Goal: Task Accomplishment & Management: Use online tool/utility

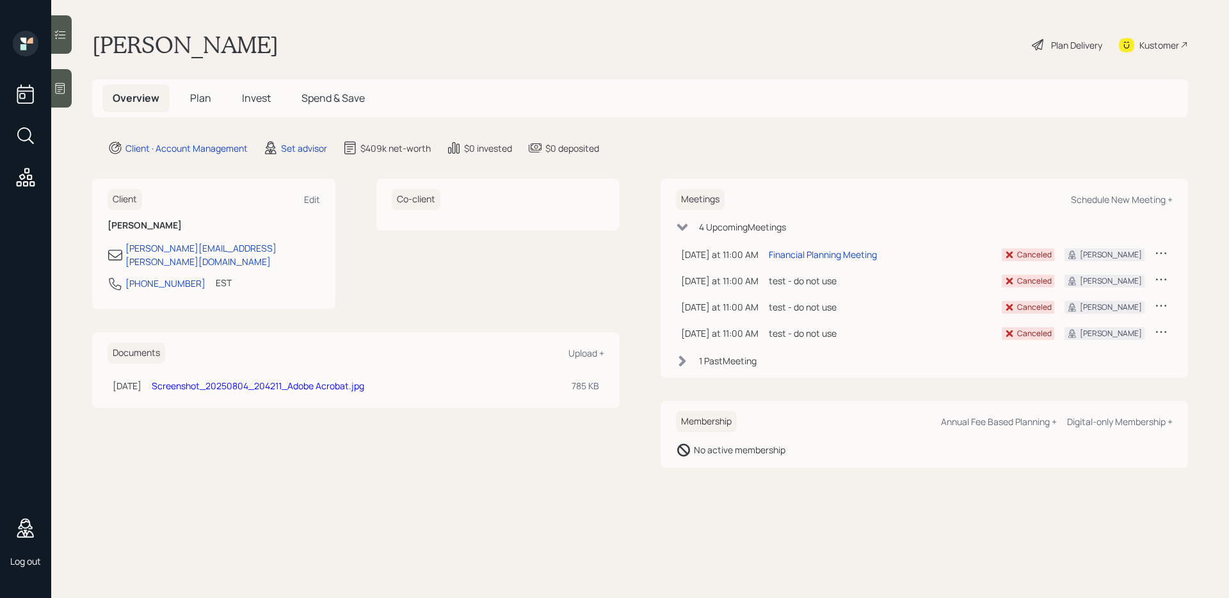
click at [1085, 43] on div "Plan Delivery" at bounding box center [1076, 44] width 51 height 13
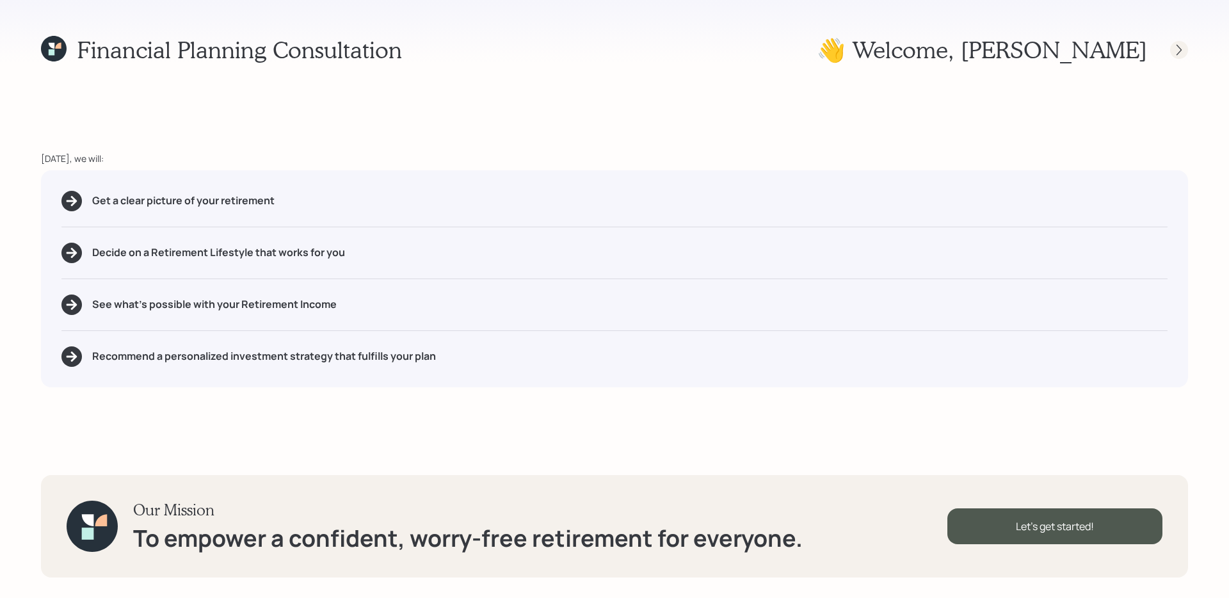
click at [1181, 49] on icon at bounding box center [1178, 49] width 5 height 11
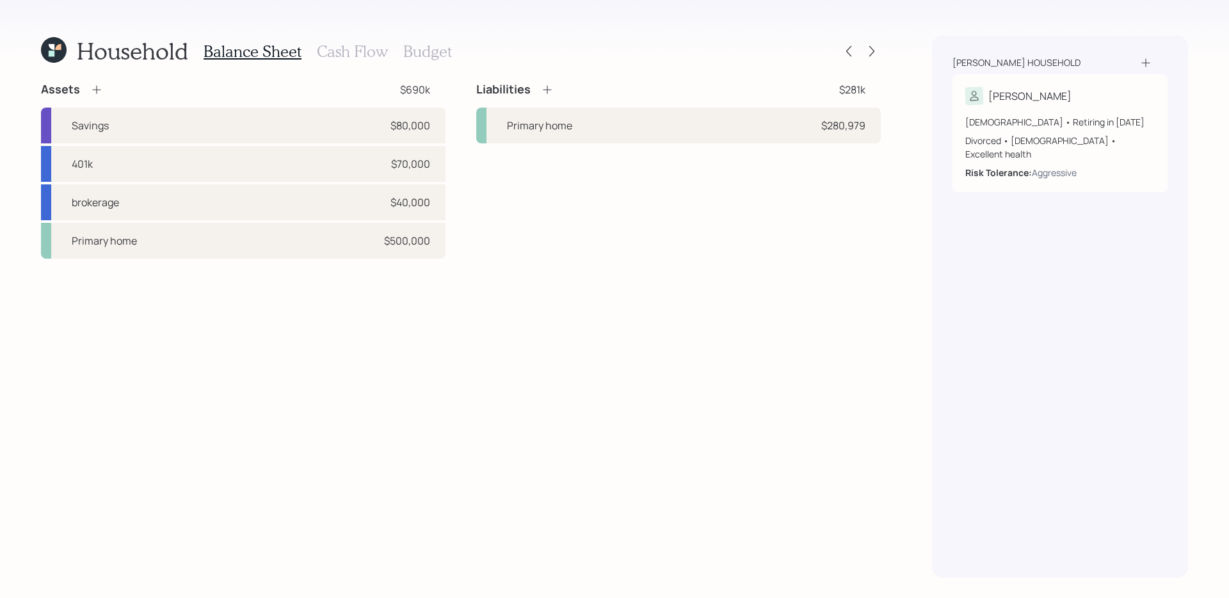
click at [423, 59] on h3 "Budget" at bounding box center [427, 51] width 49 height 19
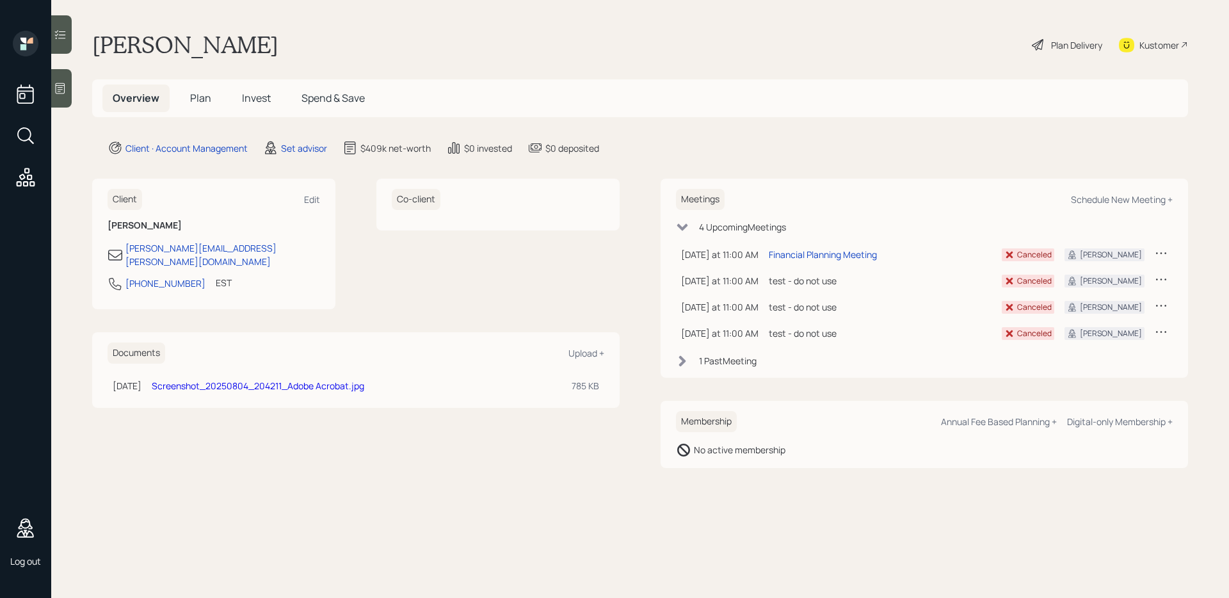
click at [203, 100] on span "Plan" at bounding box center [200, 98] width 21 height 14
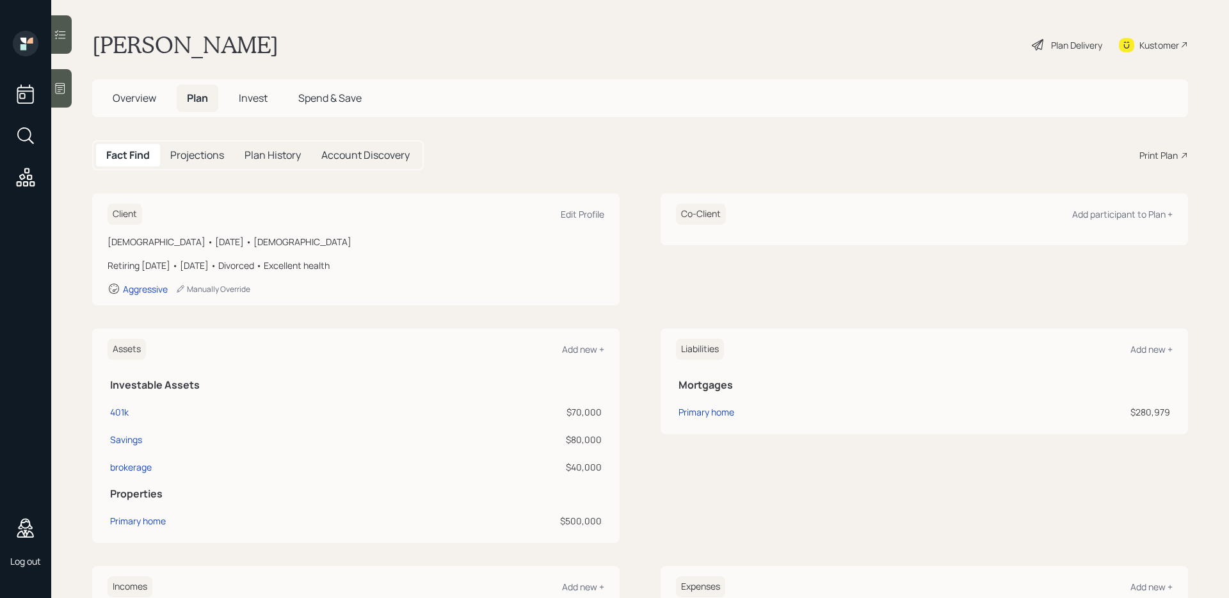
click at [1140, 156] on div "Print Plan" at bounding box center [1158, 154] width 38 height 13
click at [38, 131] on div at bounding box center [25, 111] width 31 height 161
click at [29, 137] on icon at bounding box center [25, 135] width 23 height 23
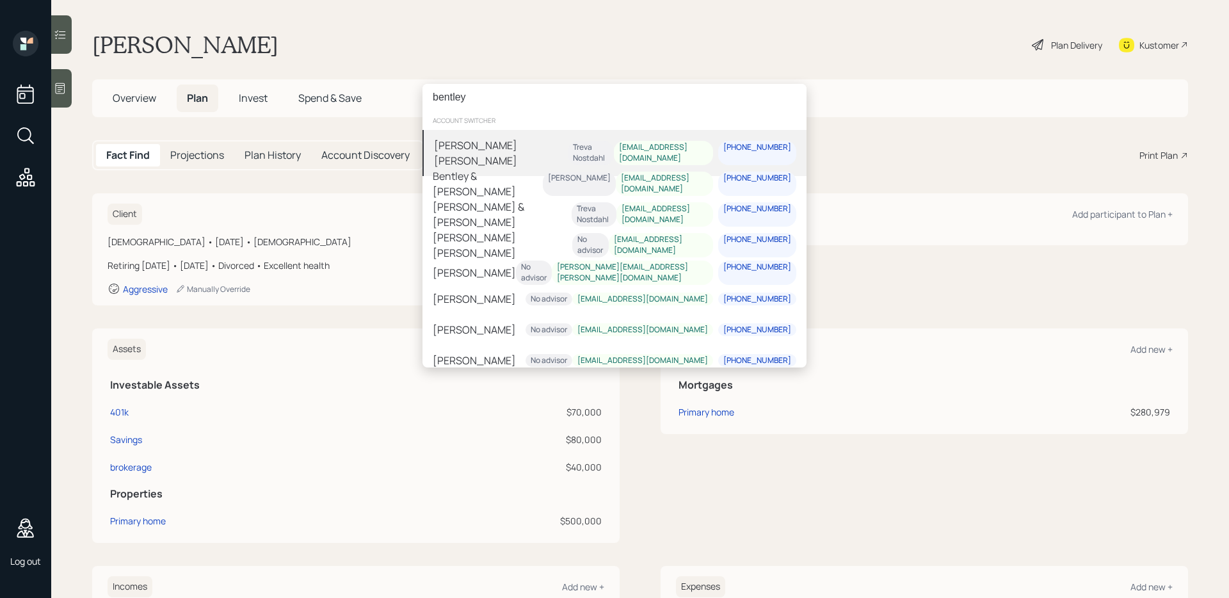
type input "bentley"
click at [601, 151] on div "Treva Nostdahl" at bounding box center [591, 153] width 46 height 24
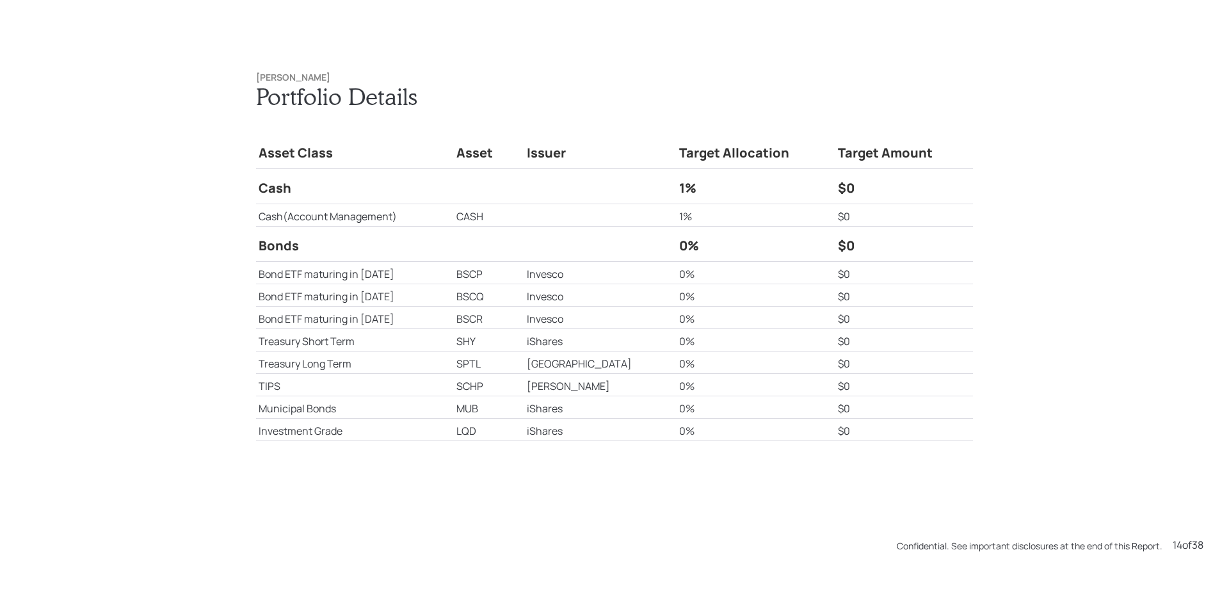
scroll to position [8369, 0]
